Goal: Task Accomplishment & Management: Manage account settings

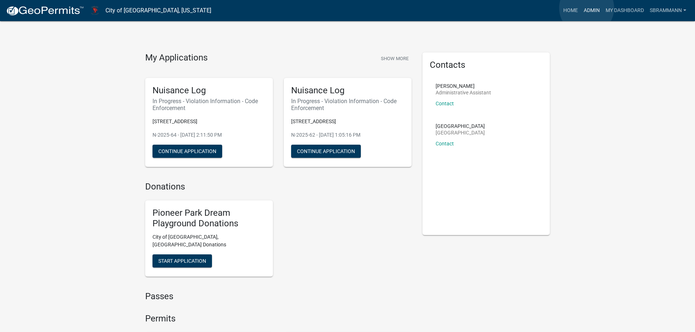
click at [587, 8] on link "Admin" at bounding box center [592, 11] width 22 height 14
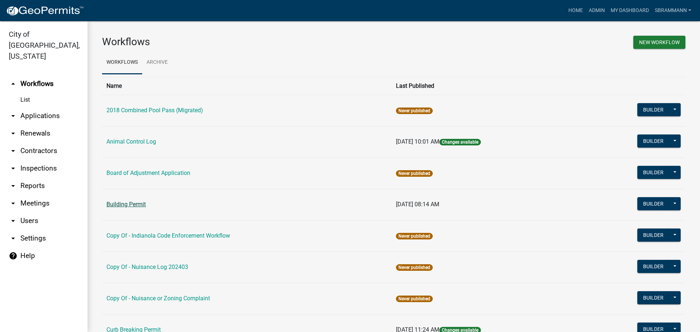
click at [128, 202] on link "Building Permit" at bounding box center [126, 204] width 39 height 7
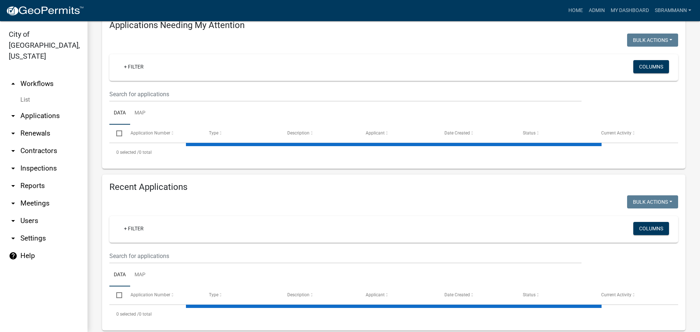
select select "3: 100"
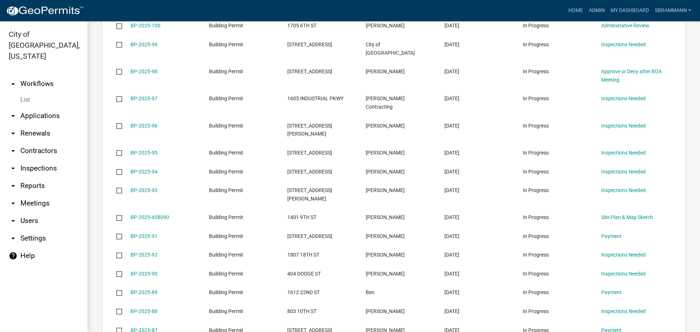
scroll to position [560, 0]
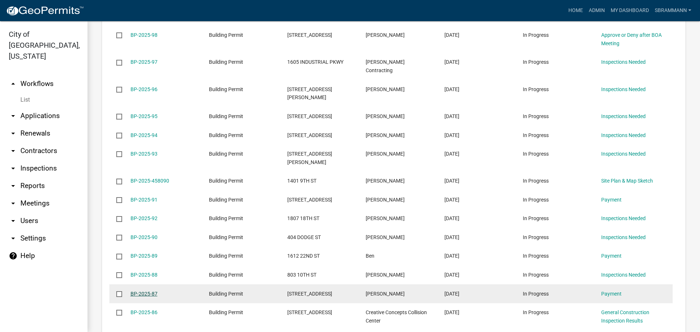
click at [152, 291] on link "BP-2025-87" at bounding box center [144, 294] width 27 height 6
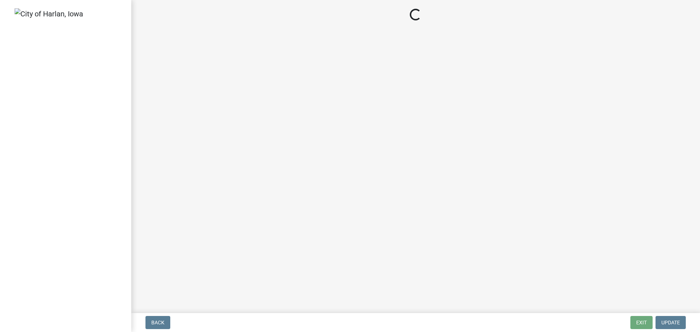
select select "3: 3"
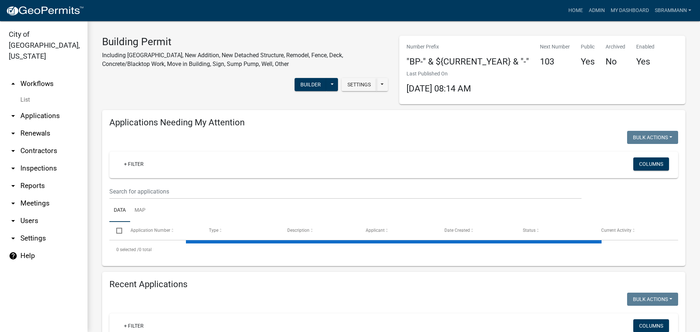
select select "3: 100"
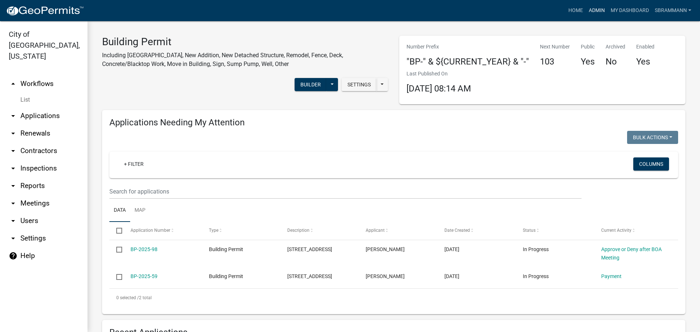
click at [592, 11] on link "Admin" at bounding box center [597, 11] width 22 height 14
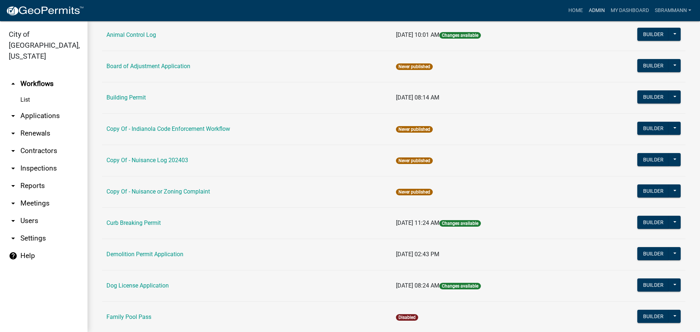
scroll to position [146, 0]
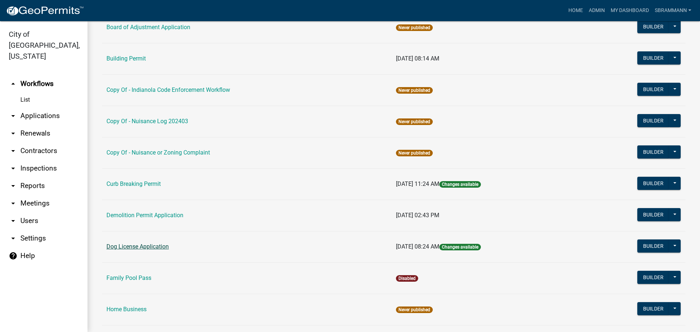
click at [141, 247] on link "Dog License Application" at bounding box center [138, 246] width 62 height 7
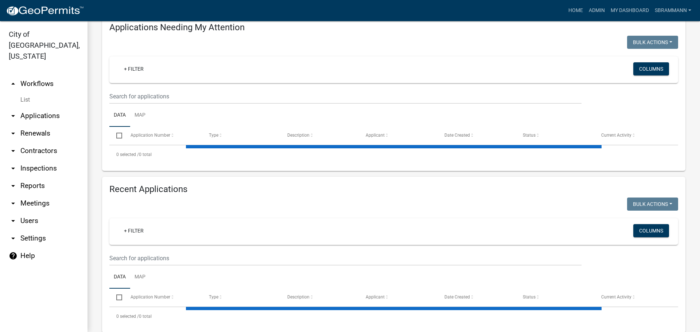
select select "3: 100"
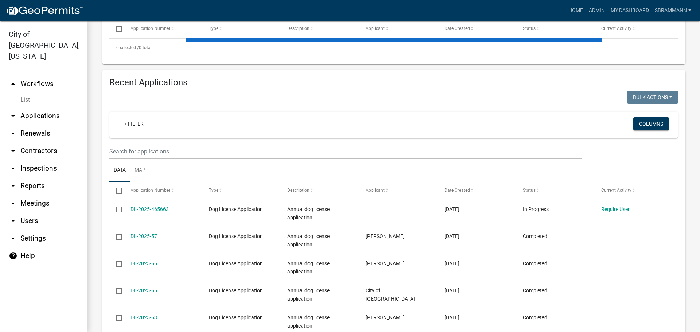
scroll to position [228, 0]
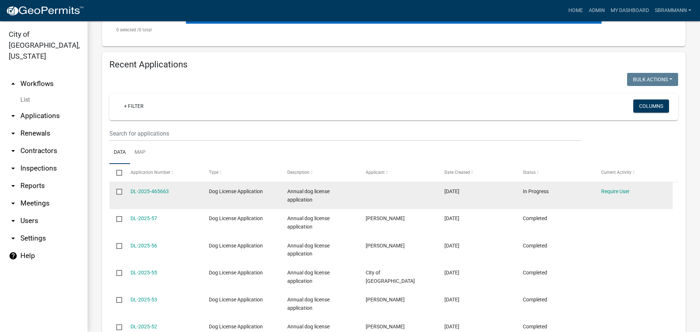
click at [120, 191] on input "checkbox" at bounding box center [118, 191] width 5 height 5
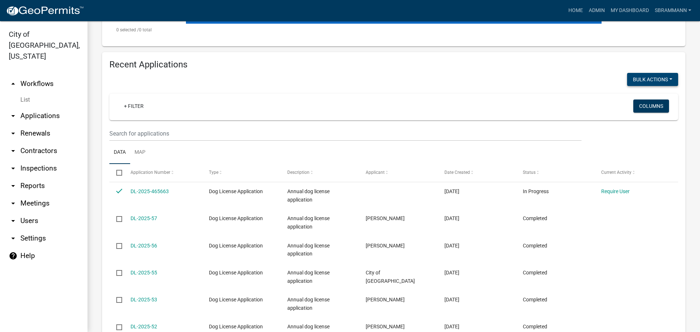
click at [631, 98] on button "Void" at bounding box center [649, 99] width 58 height 18
checkbox input "false"
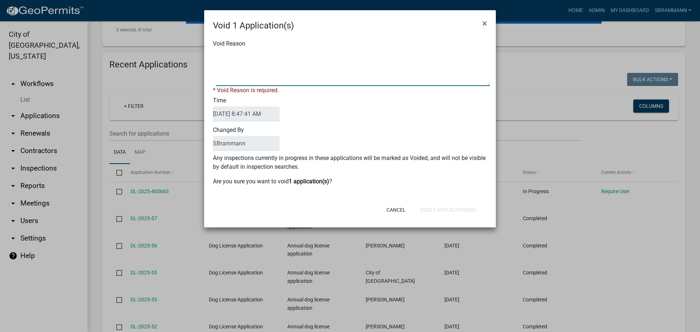
click at [272, 56] on textarea "Void Reason" at bounding box center [353, 68] width 274 height 36
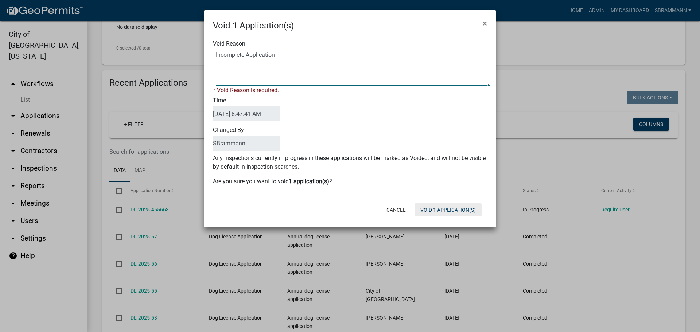
type textarea "Incomplete Application"
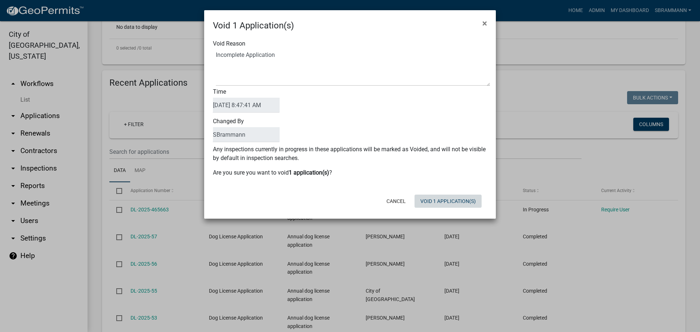
click at [428, 207] on button "Void 1 Application(s)" at bounding box center [448, 201] width 67 height 13
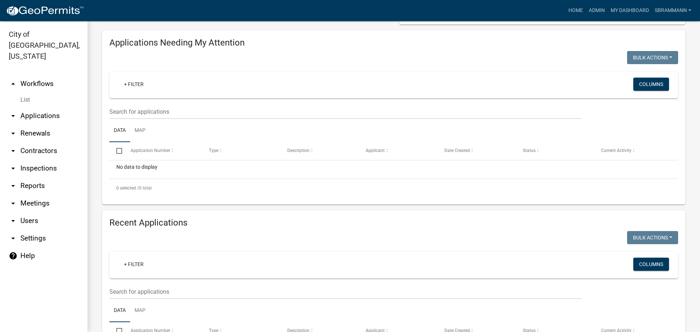
scroll to position [0, 0]
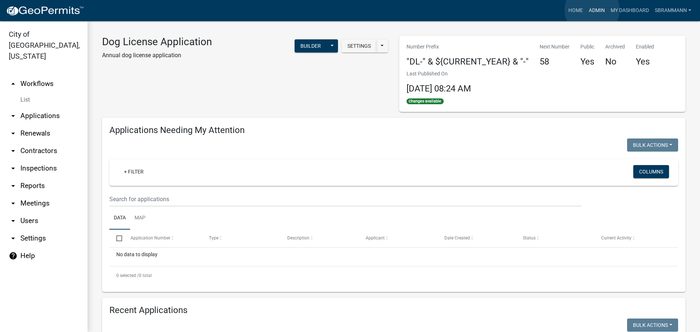
click at [592, 10] on link "Admin" at bounding box center [597, 11] width 22 height 14
